Goal: Navigation & Orientation: Go to known website

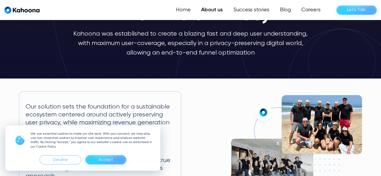
scroll to position [43, 0]
click at [103, 162] on div "Accept" at bounding box center [106, 160] width 15 height 8
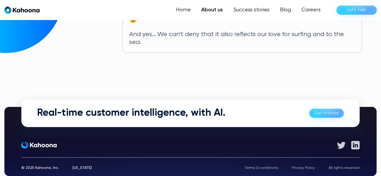
scroll to position [351, 0]
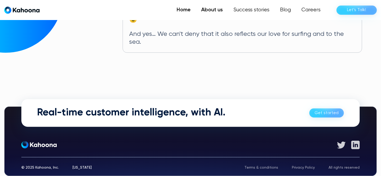
click at [193, 9] on link "Home" at bounding box center [184, 10] width 25 height 11
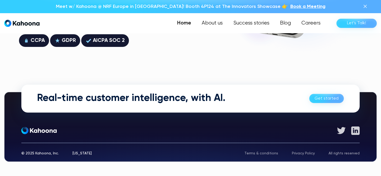
scroll to position [1504, 0]
